Goal: Information Seeking & Learning: Check status

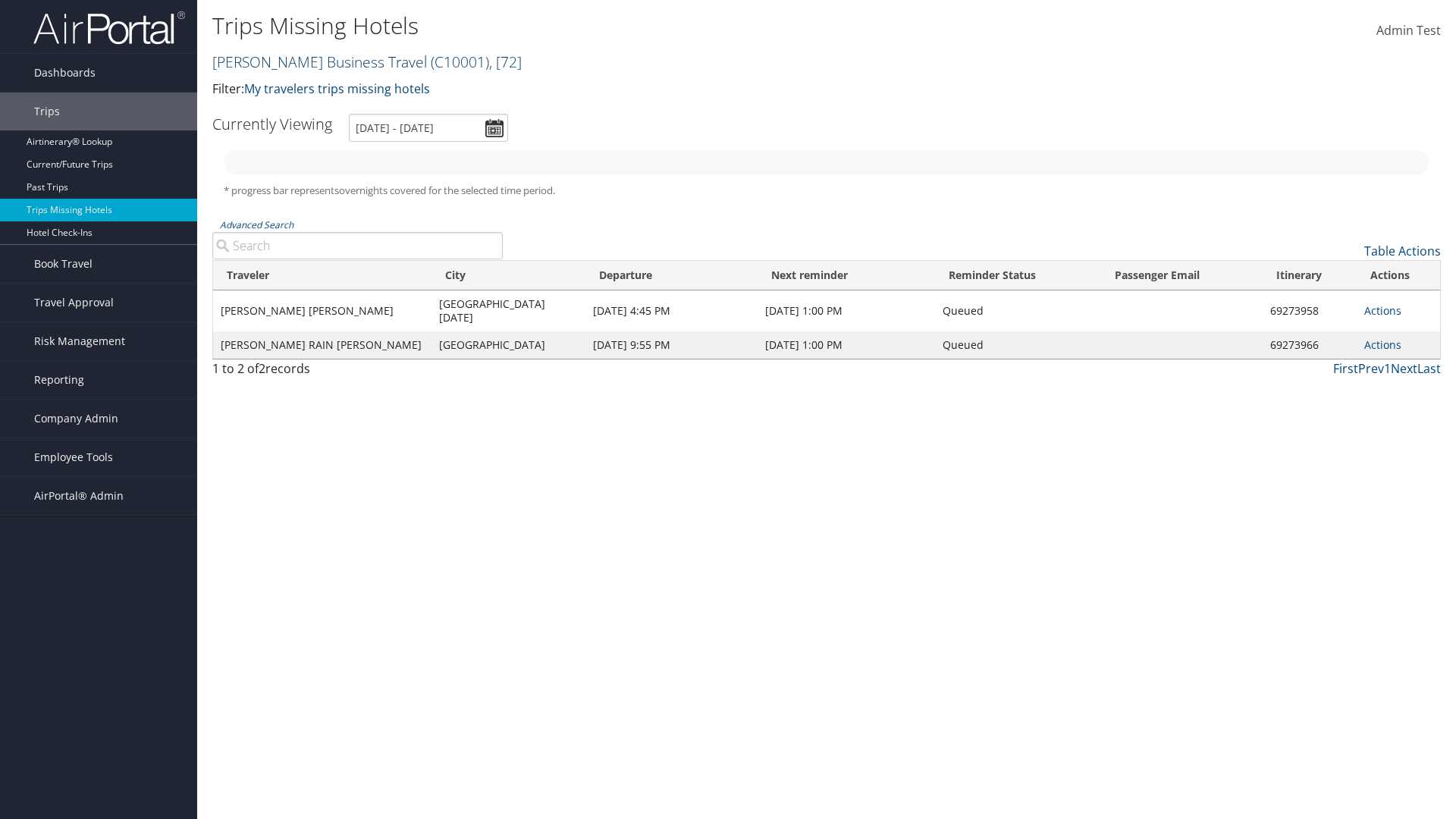
click at [313, 62] on link "Christopherson Business Travel ( C10001 ) , [ 72 ]" at bounding box center [367, 62] width 310 height 21
click at [0, 0] on link "CBT Staging, [32649]" at bounding box center [0, 0] width 0 height 0
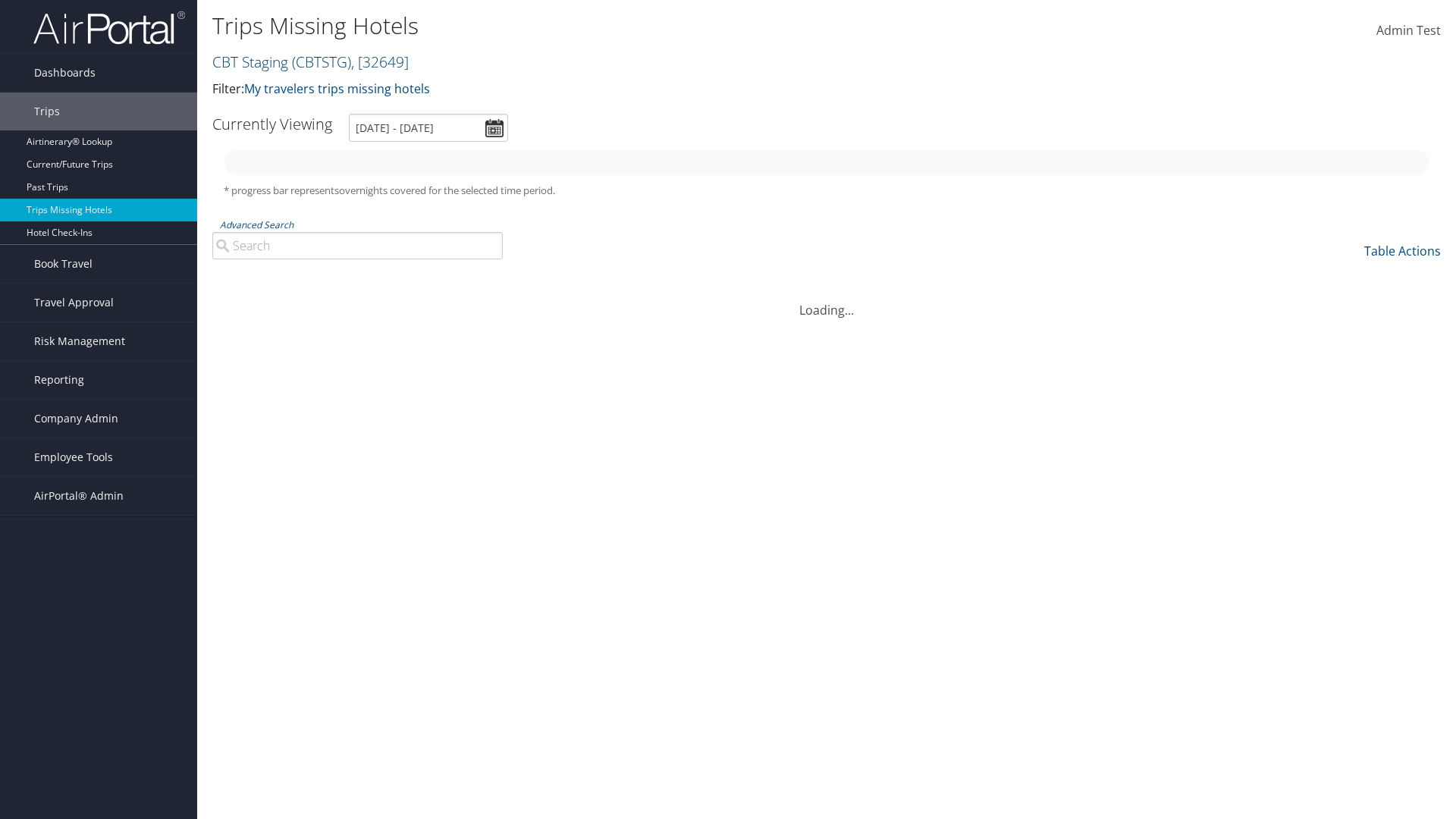
click at [250, 62] on link "CBT Staging ( CBTSTG ) , [ 32649 ]" at bounding box center [311, 62] width 197 height 21
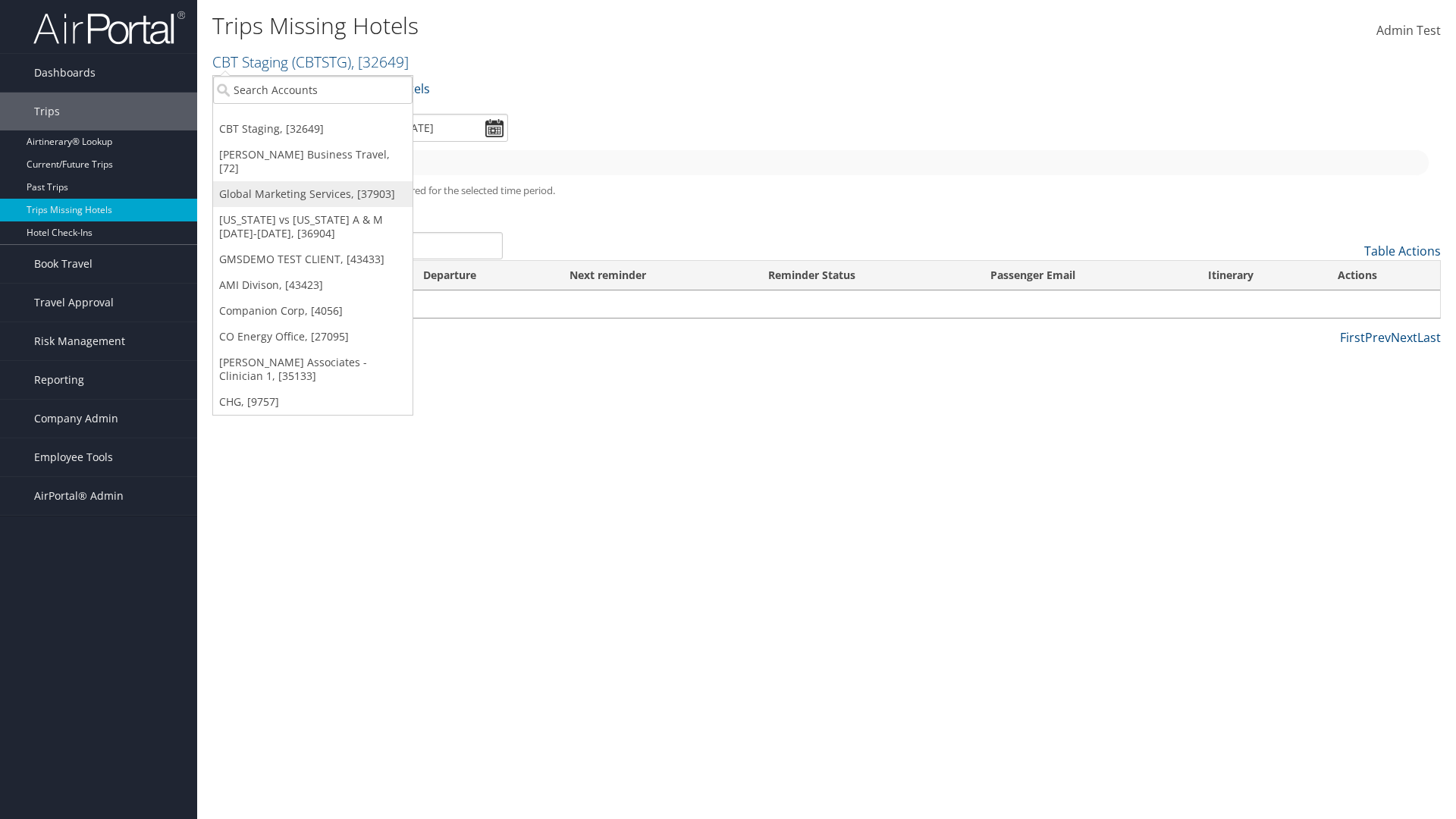
click at [313, 182] on link "Global Marketing Services, [37903]" at bounding box center [313, 195] width 199 height 26
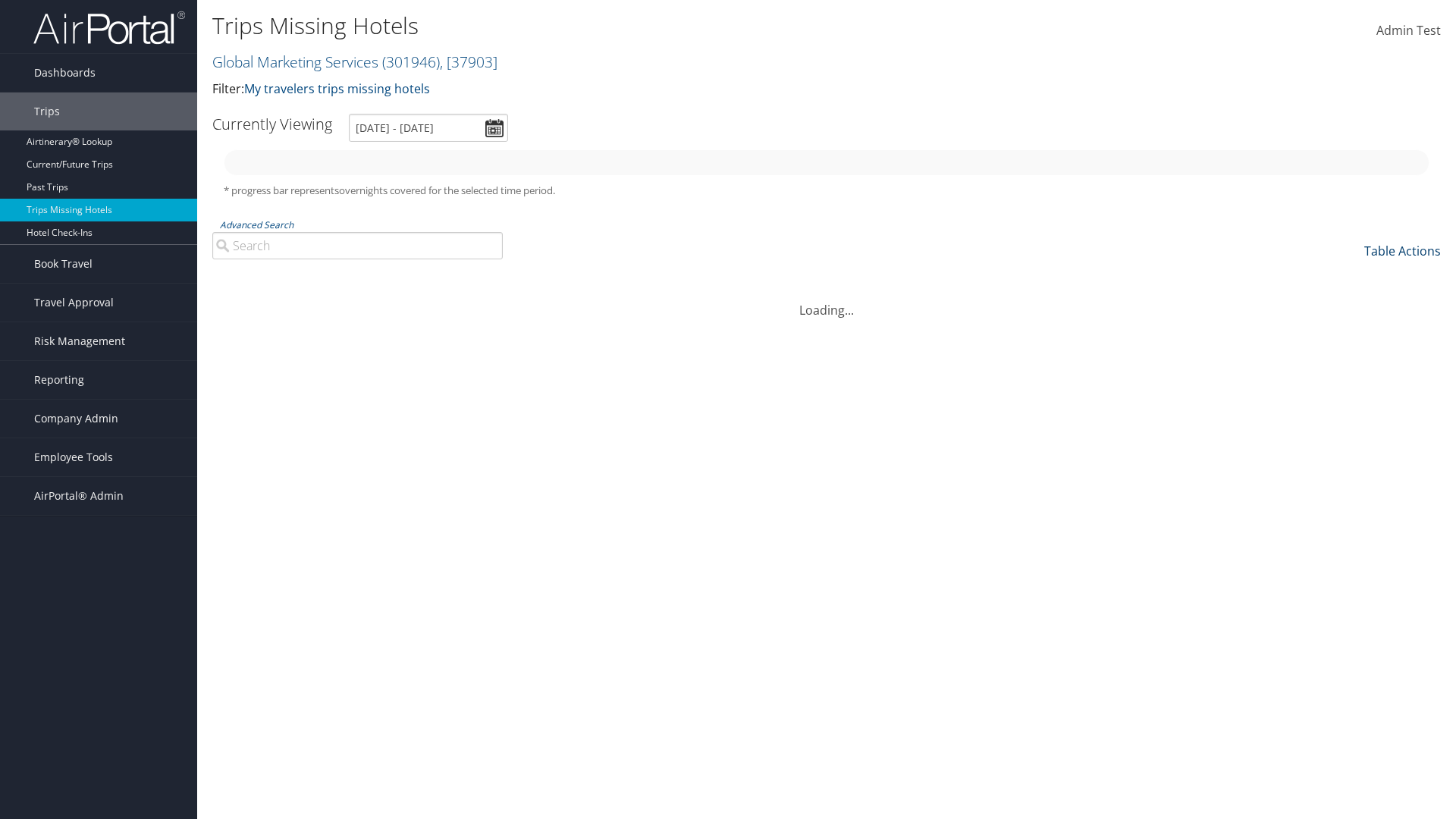
click at [1401, 251] on link "Table Actions" at bounding box center [1401, 250] width 76 height 17
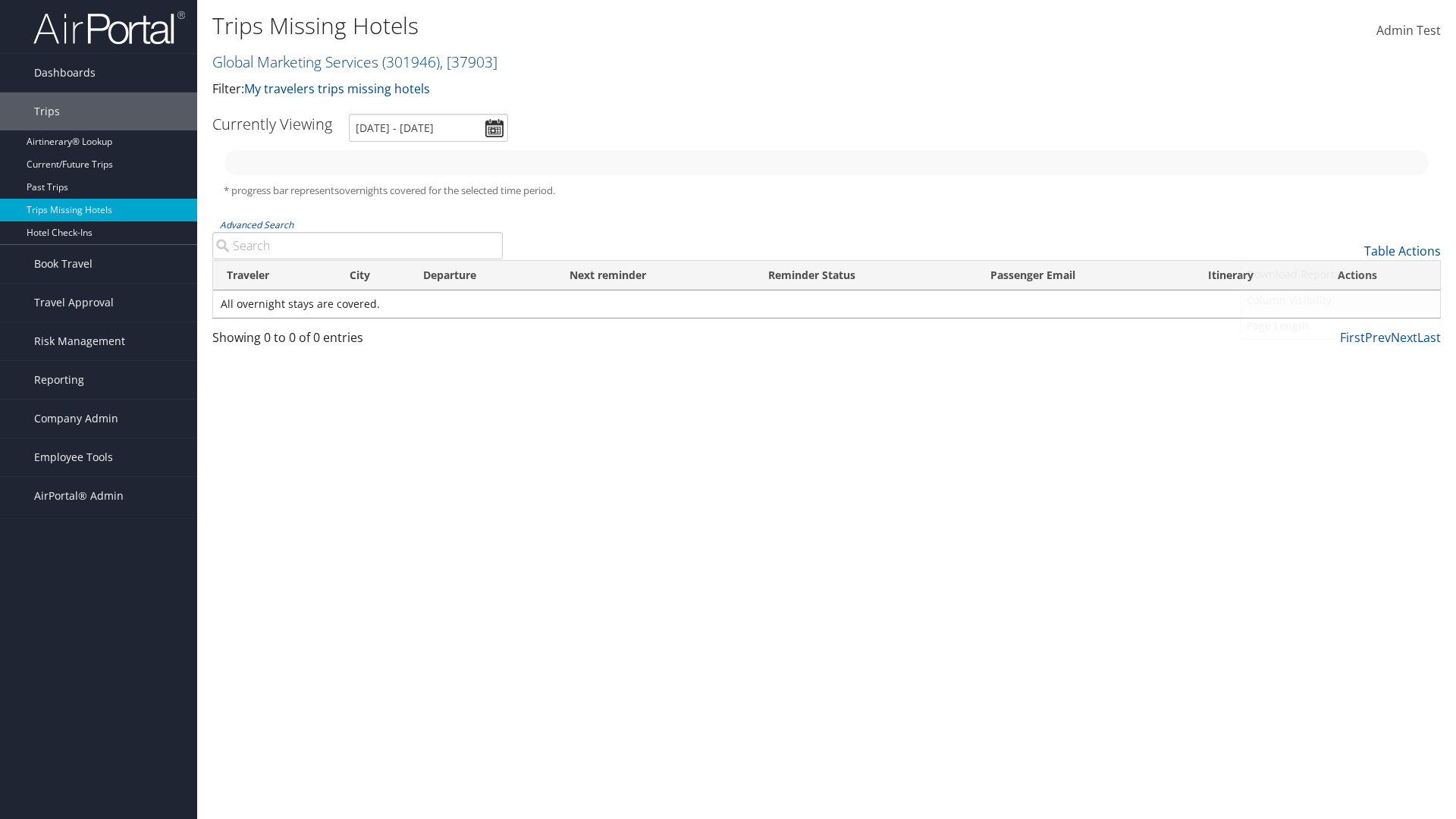
click at [1340, 300] on link "Column Visibility" at bounding box center [1340, 300] width 199 height 26
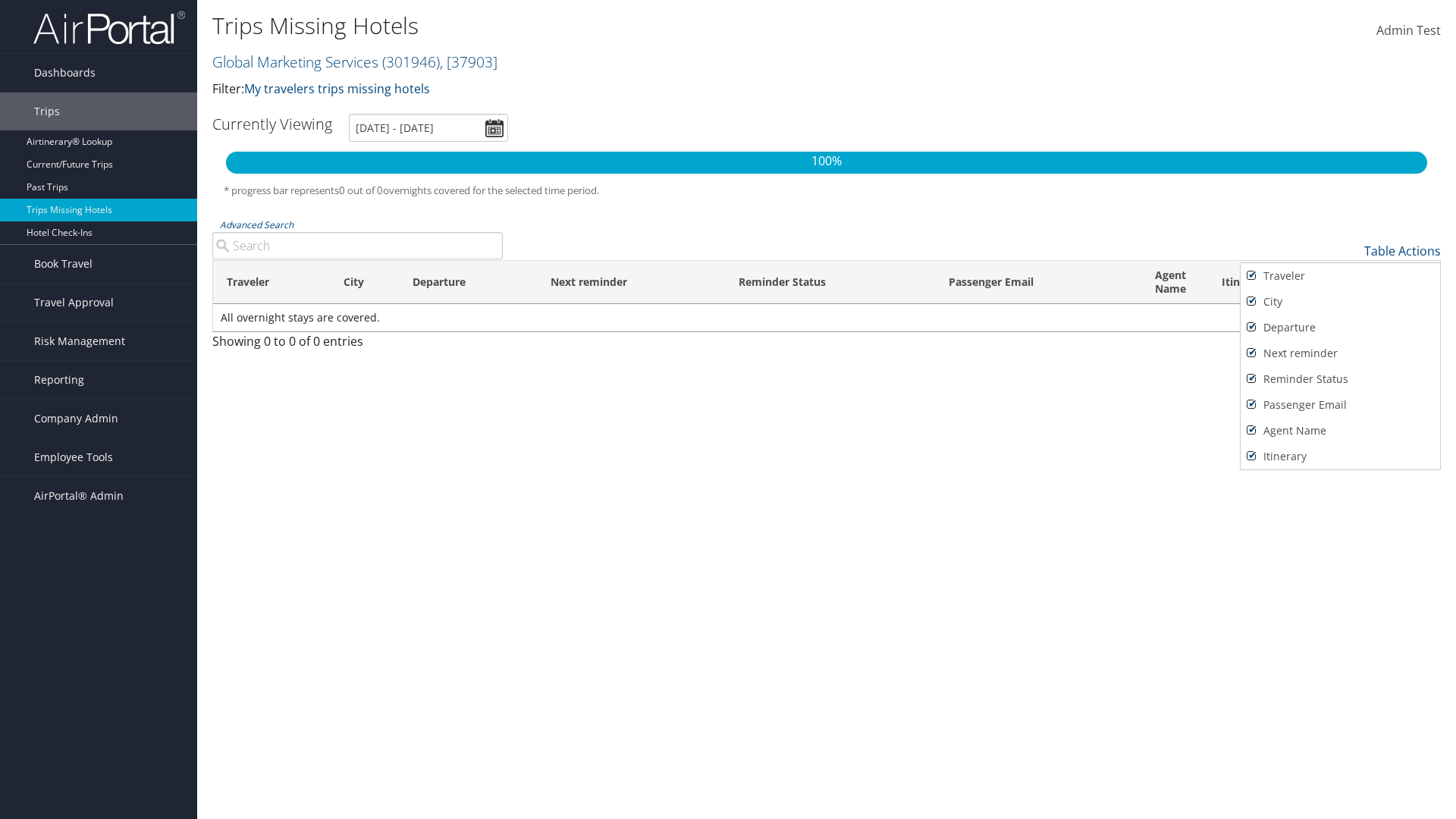
click at [728, 409] on div at bounding box center [728, 409] width 1456 height 819
click at [1401, 251] on link "Table Actions" at bounding box center [1401, 250] width 76 height 17
click at [1340, 353] on link "100" at bounding box center [1340, 353] width 199 height 26
click at [271, 282] on th "Traveler" at bounding box center [272, 283] width 117 height 44
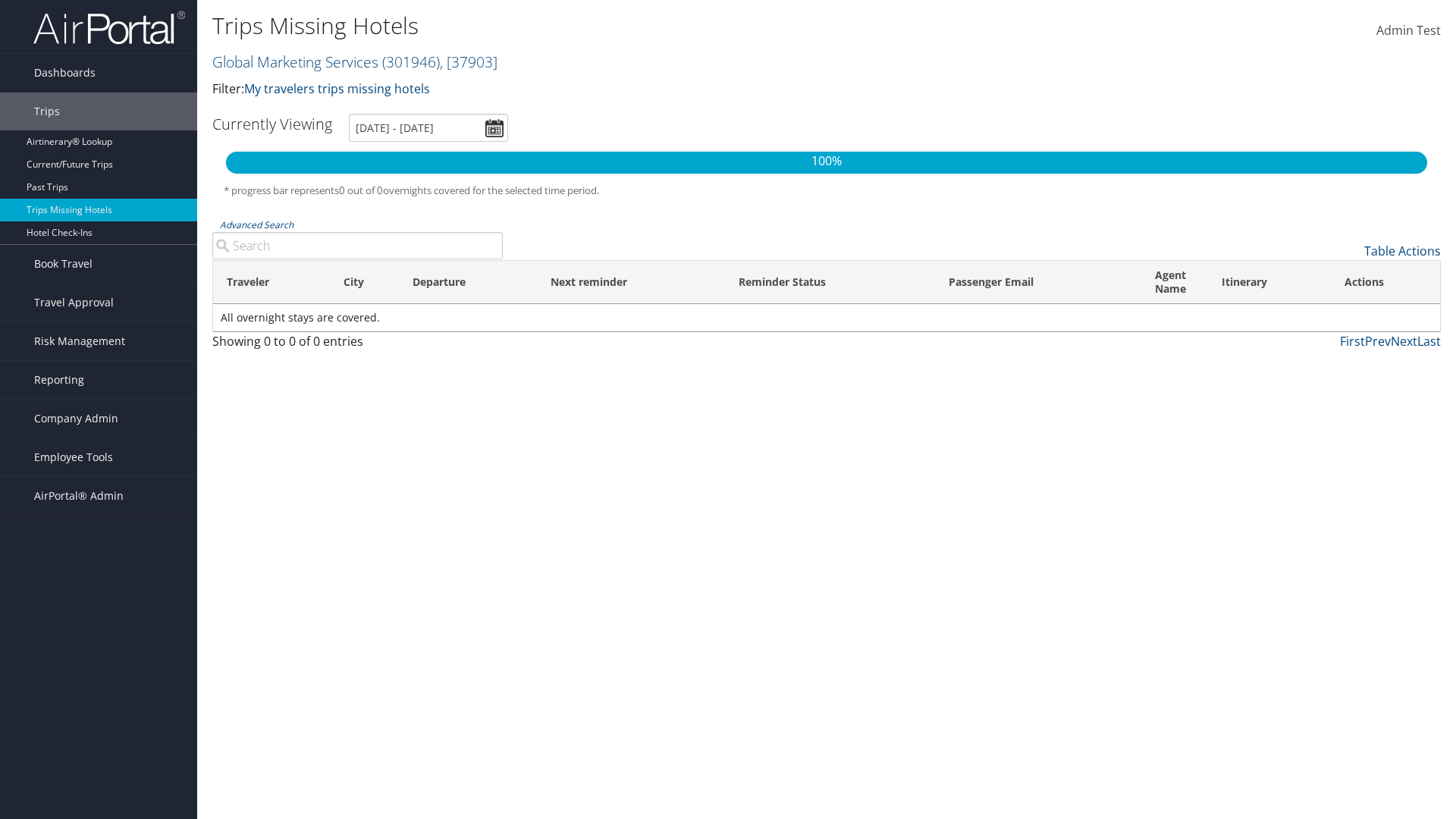
click at [364, 282] on th "City" at bounding box center [364, 283] width 69 height 44
